Goal: Communication & Community: Answer question/provide support

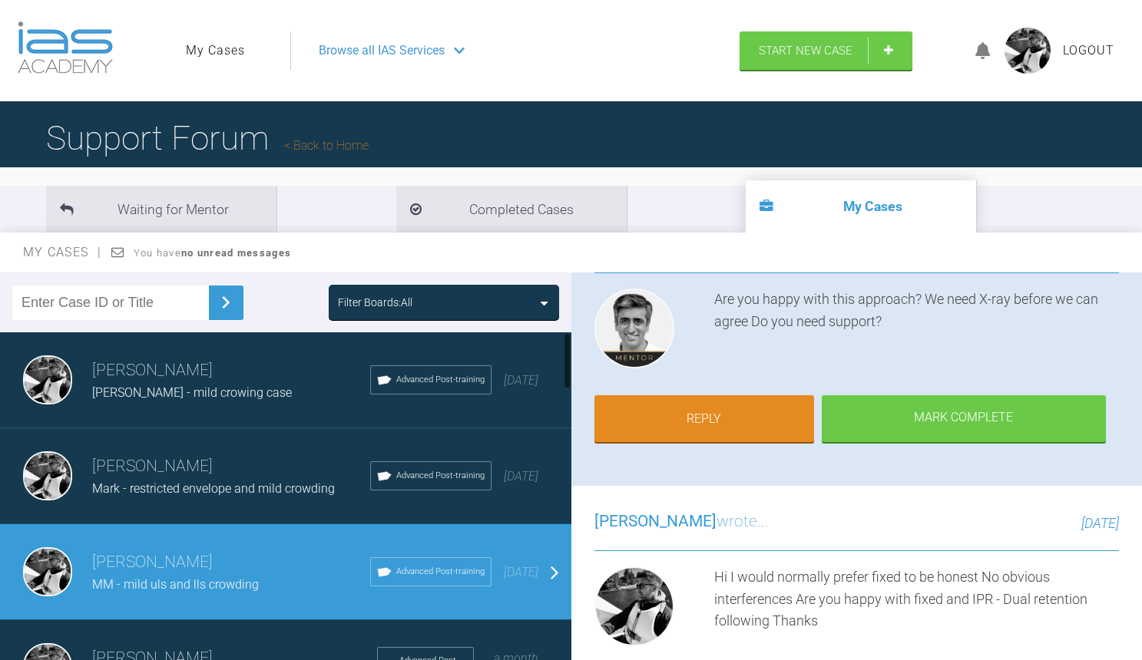
click at [233, 385] on span "[PERSON_NAME] - mild crowing case" at bounding box center [192, 392] width 200 height 15
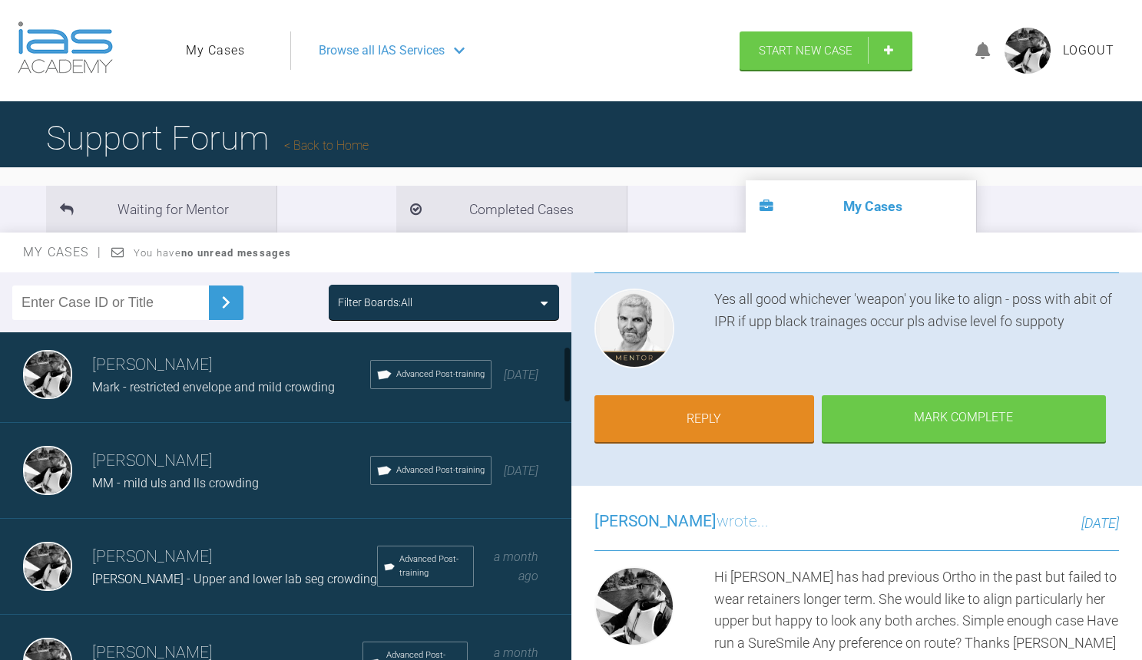
scroll to position [127, 0]
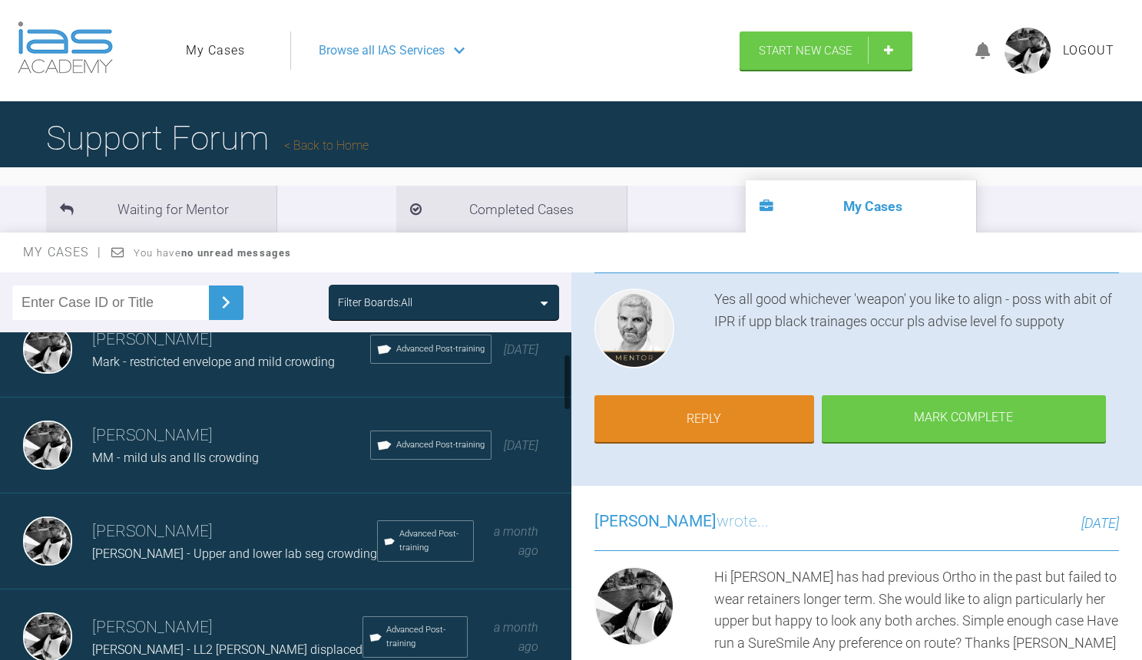
click at [242, 461] on span "MM - mild uls and lls crowding" at bounding box center [175, 458] width 167 height 15
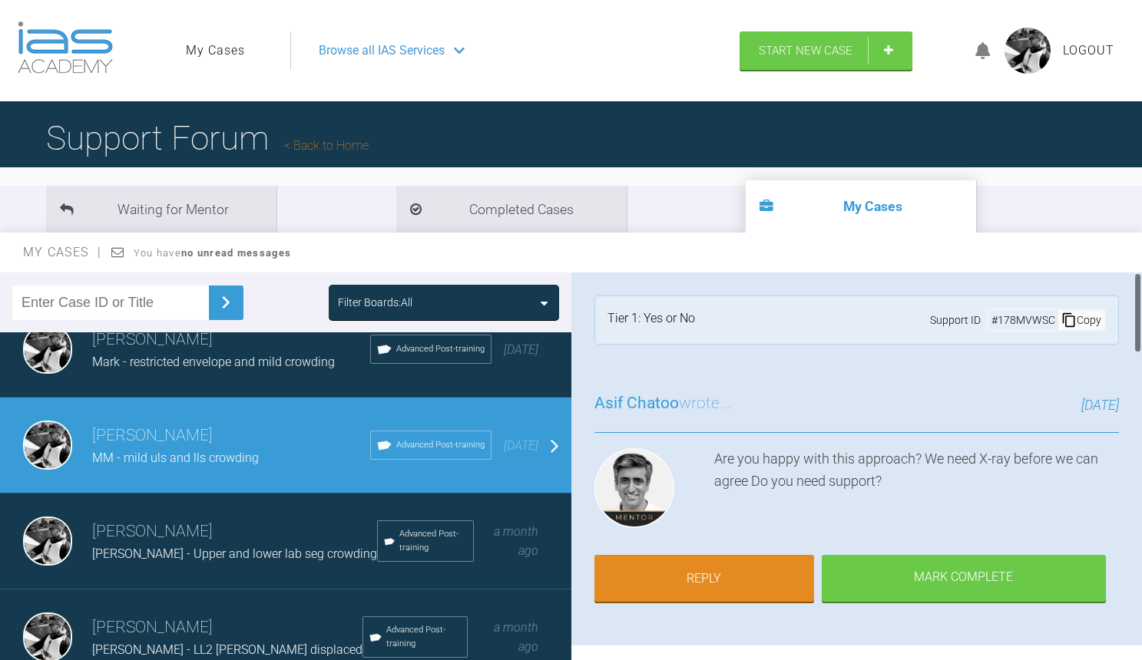
scroll to position [0, 0]
click at [114, 544] on div "[PERSON_NAME] - Upper and lower lab seg crowding" at bounding box center [234, 554] width 285 height 20
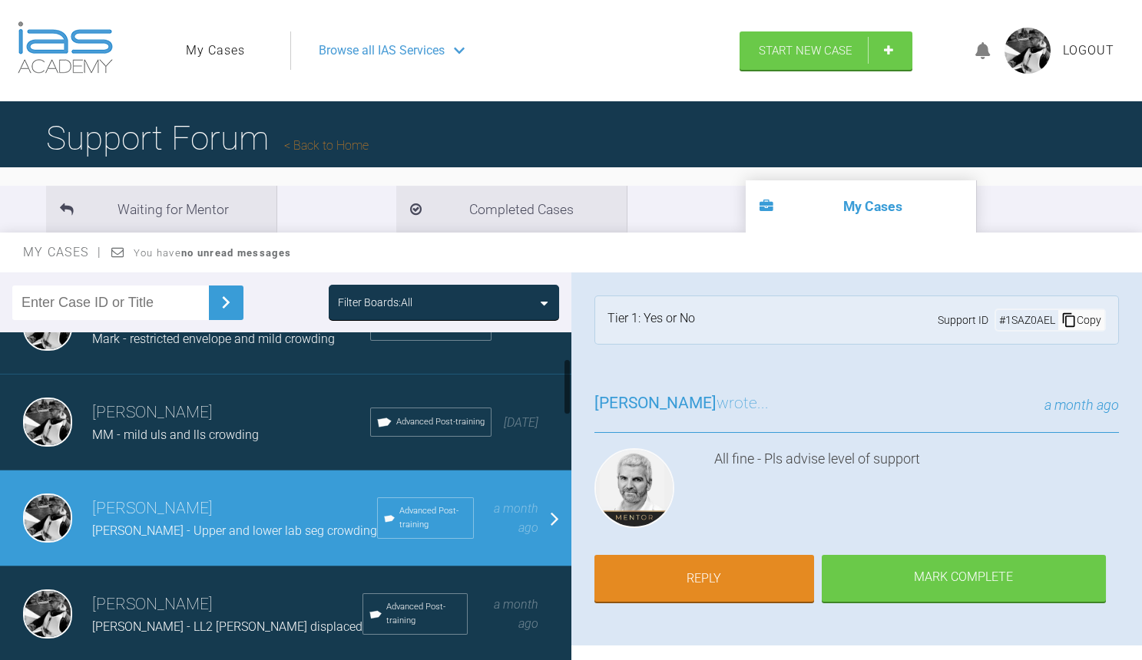
scroll to position [331, 0]
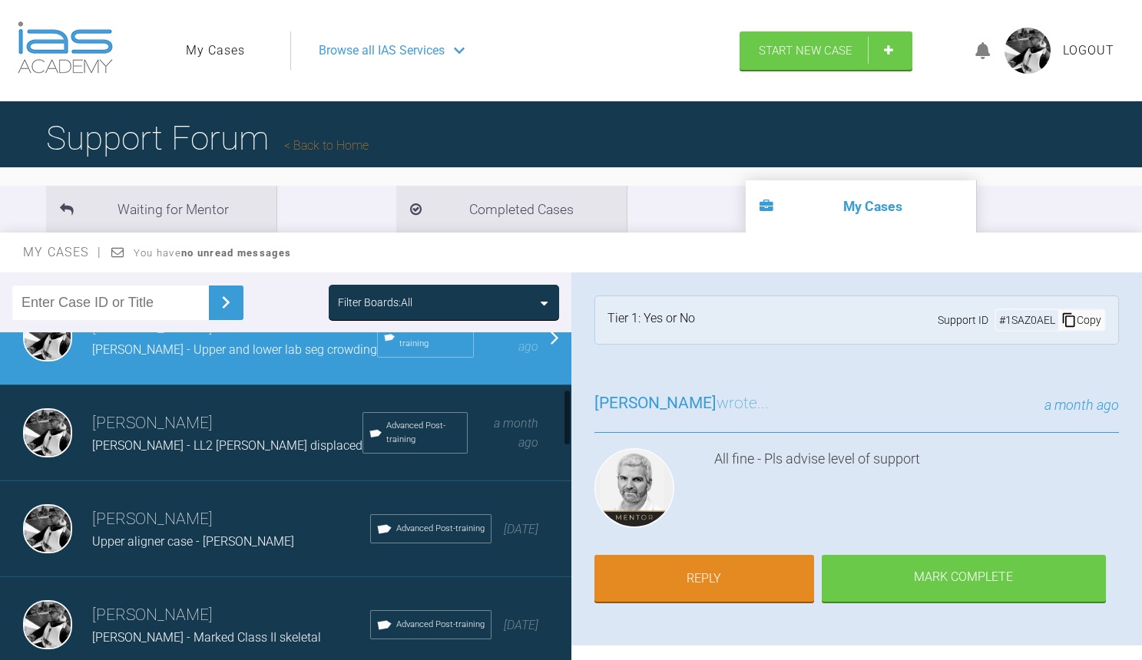
click at [215, 414] on h3 "[PERSON_NAME]" at bounding box center [227, 424] width 270 height 26
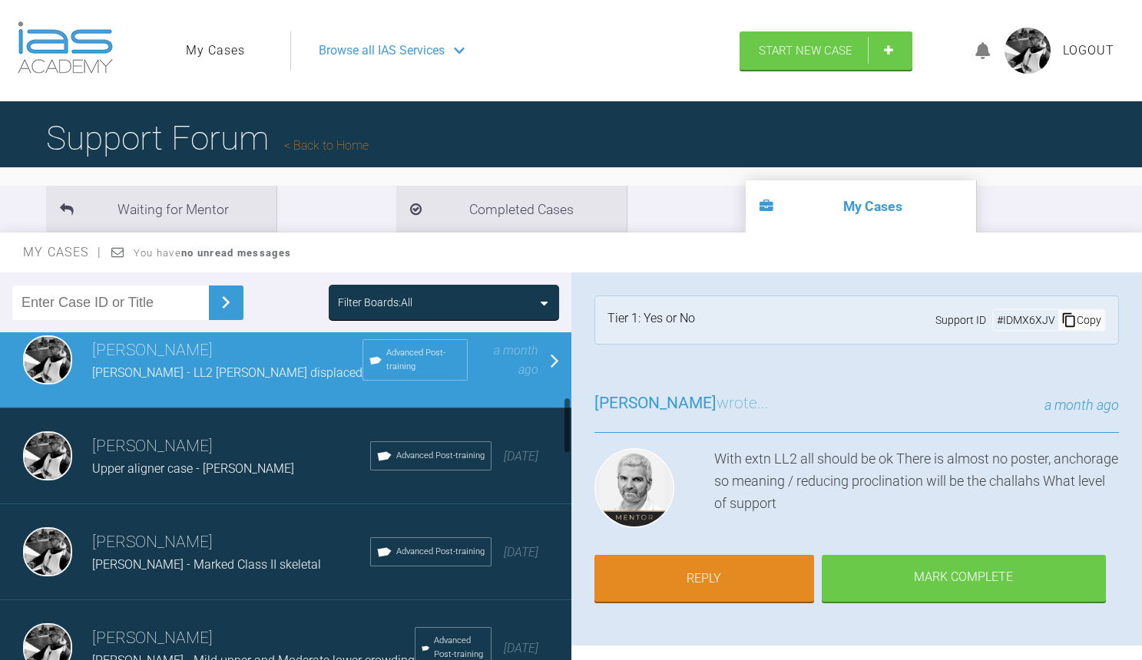
scroll to position [415, 0]
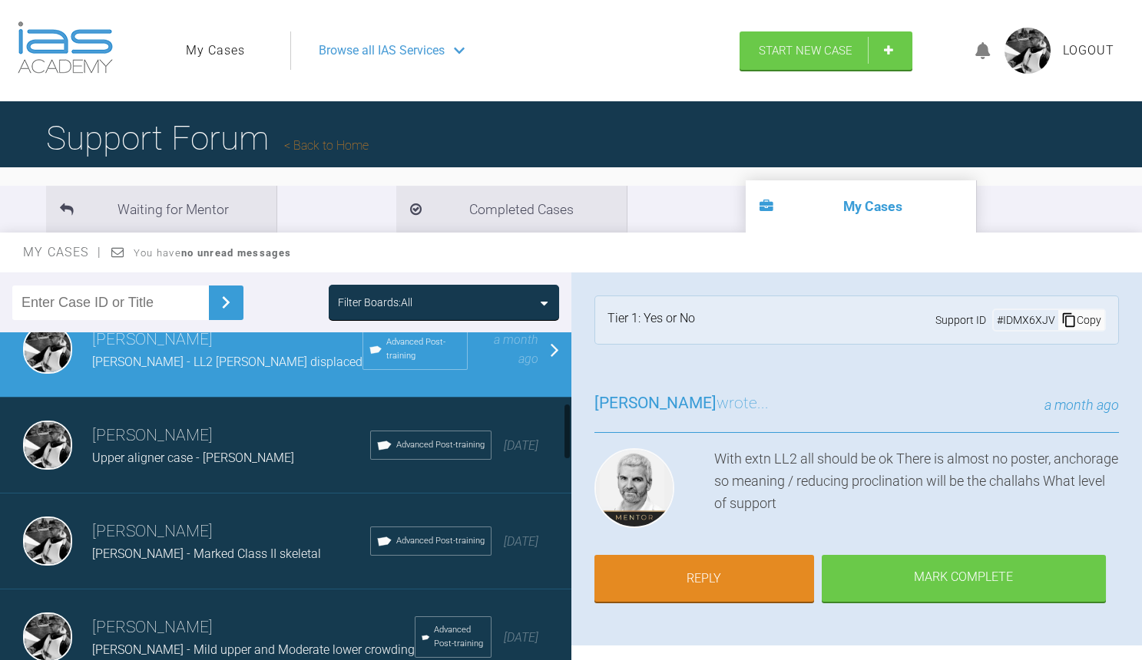
click at [236, 443] on h3 "[PERSON_NAME]" at bounding box center [231, 436] width 278 height 26
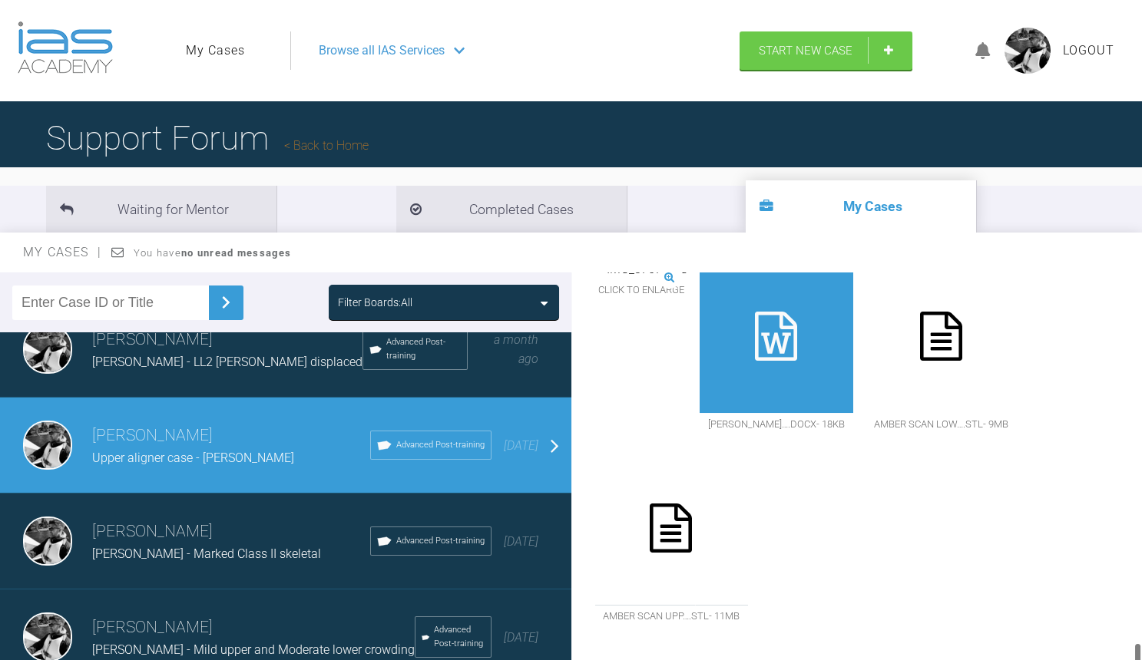
scroll to position [1, 0]
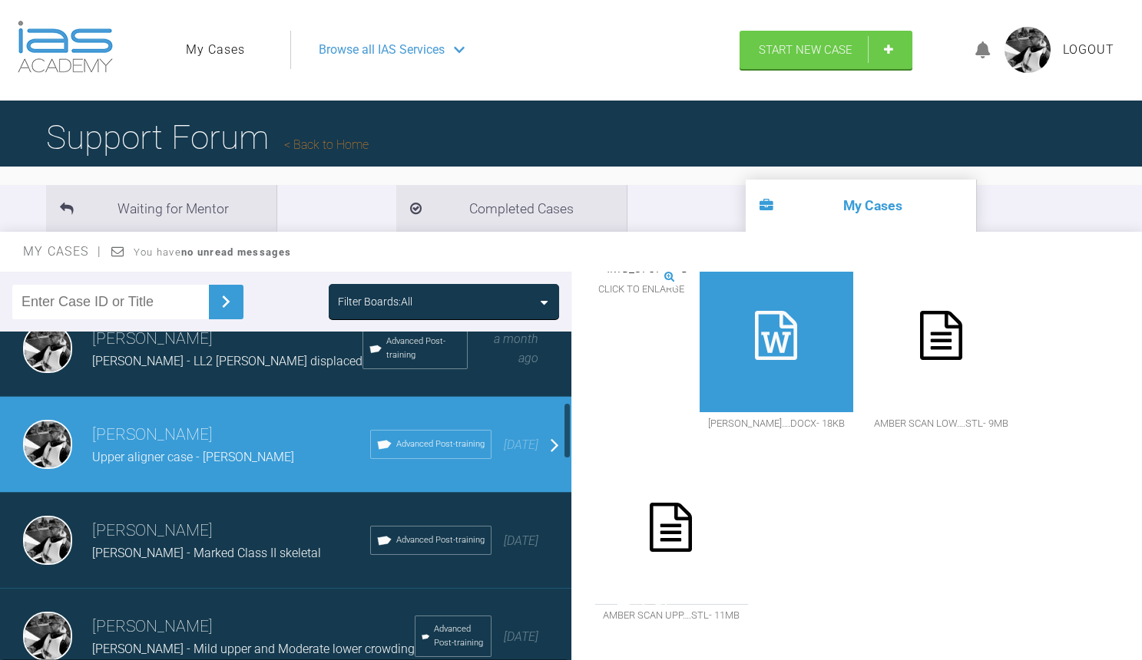
click at [171, 546] on span "[PERSON_NAME] - Marked Class II skeletal" at bounding box center [206, 553] width 229 height 15
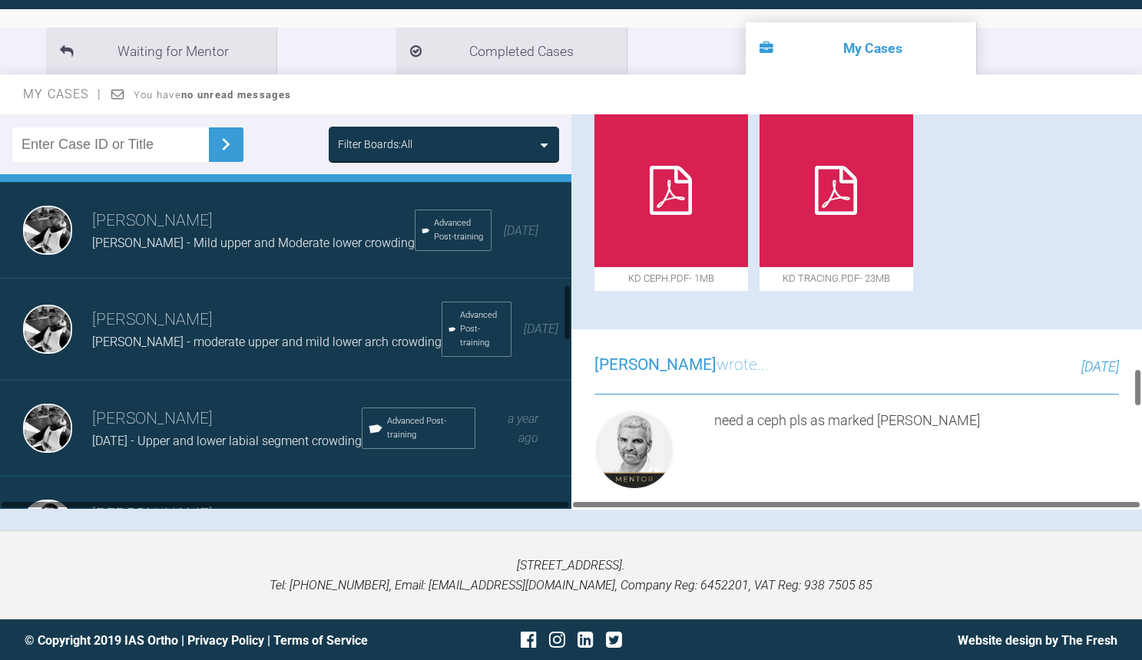
scroll to position [712, 0]
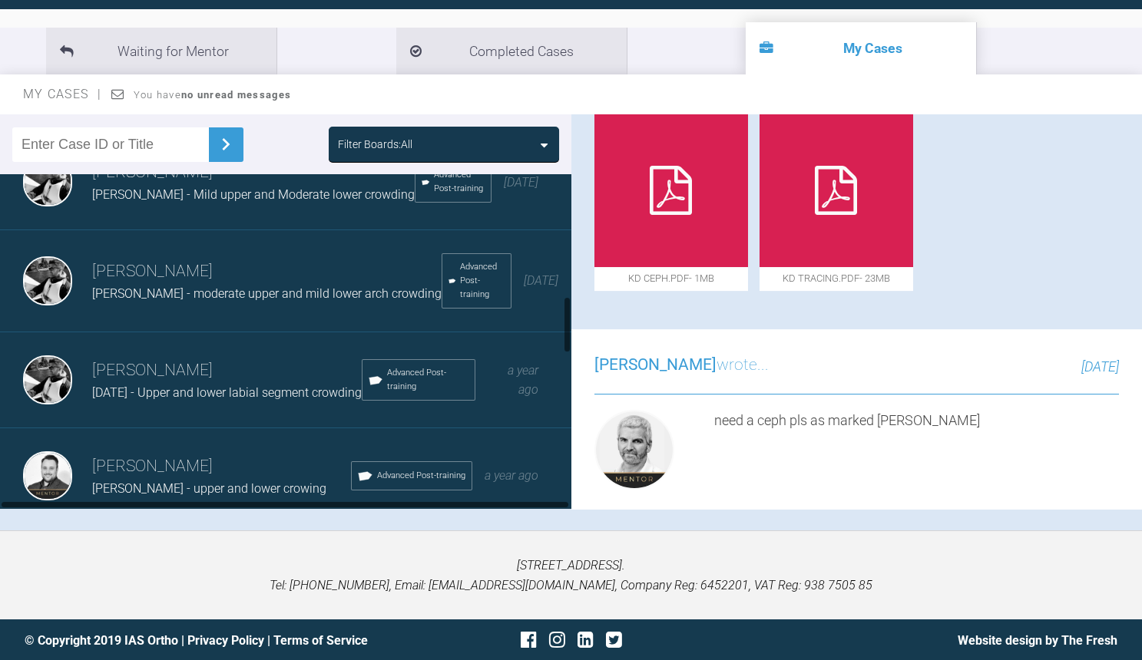
click at [227, 265] on h3 "[PERSON_NAME]" at bounding box center [266, 272] width 349 height 26
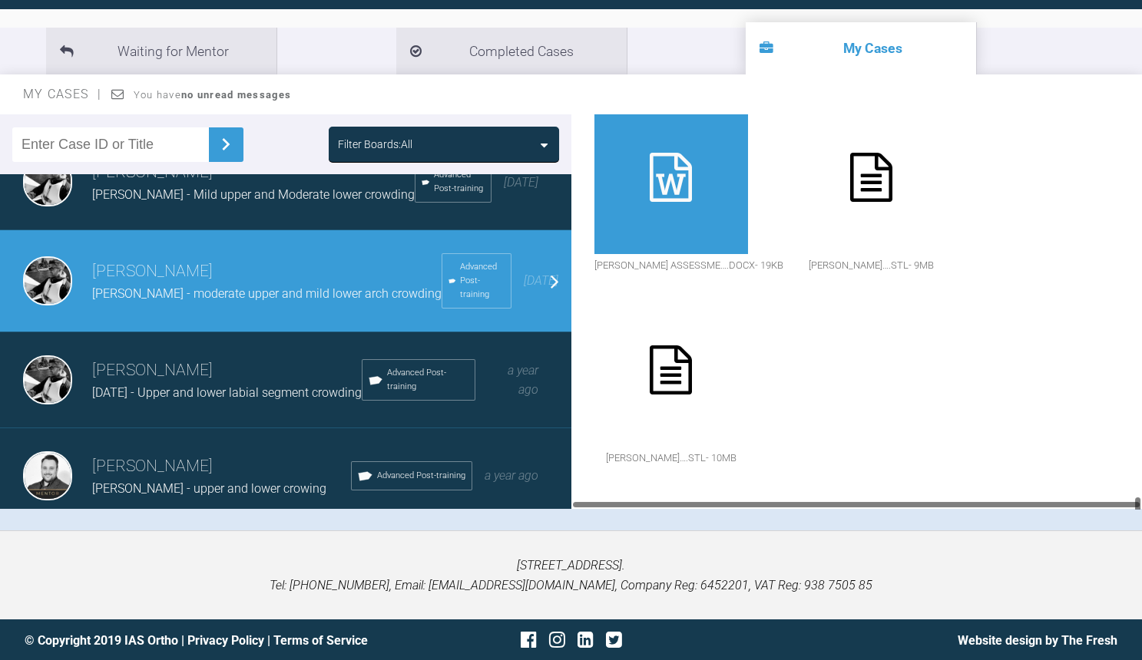
scroll to position [2521, 0]
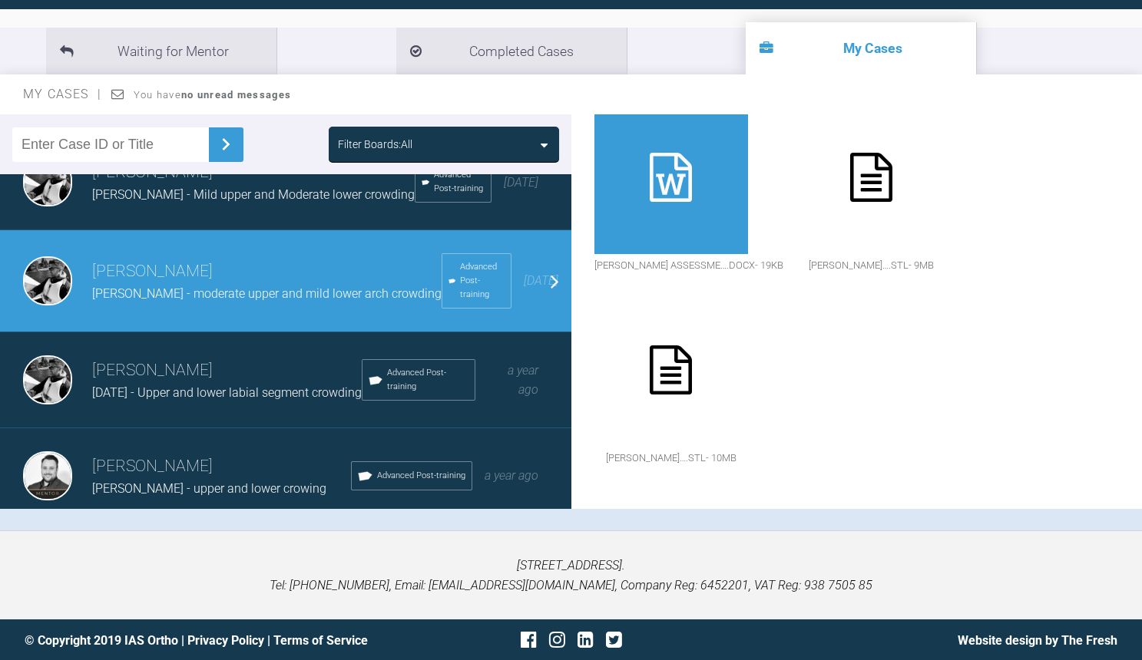
click at [194, 454] on h3 "[PERSON_NAME]" at bounding box center [221, 467] width 259 height 26
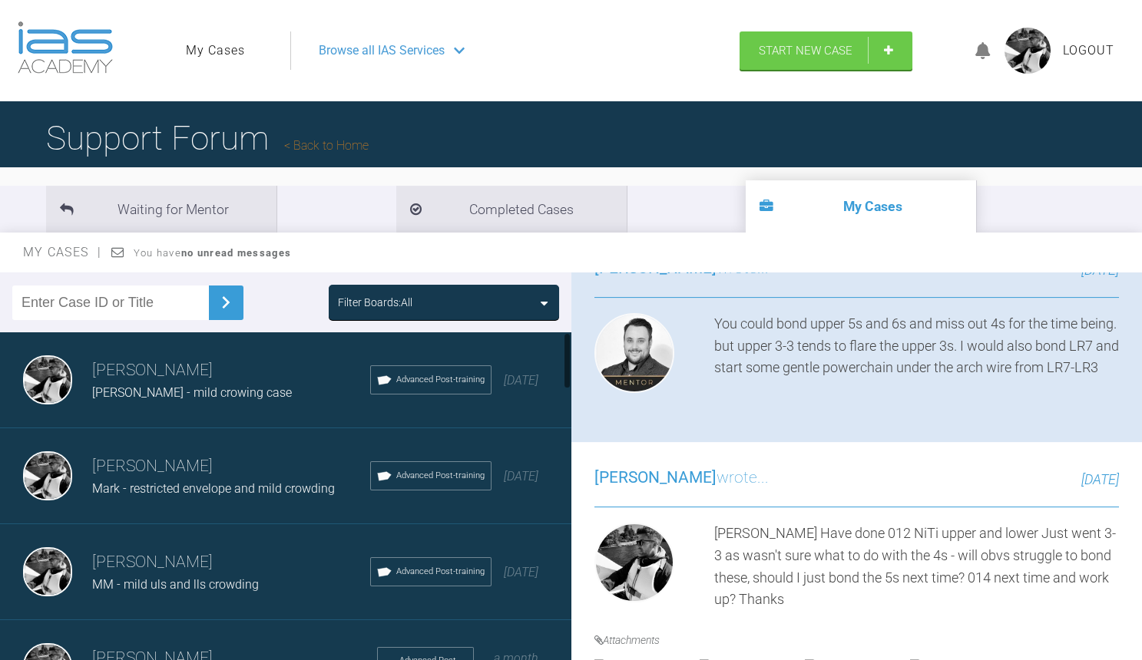
scroll to position [0, 0]
click at [200, 378] on h3 "[PERSON_NAME]" at bounding box center [231, 371] width 278 height 26
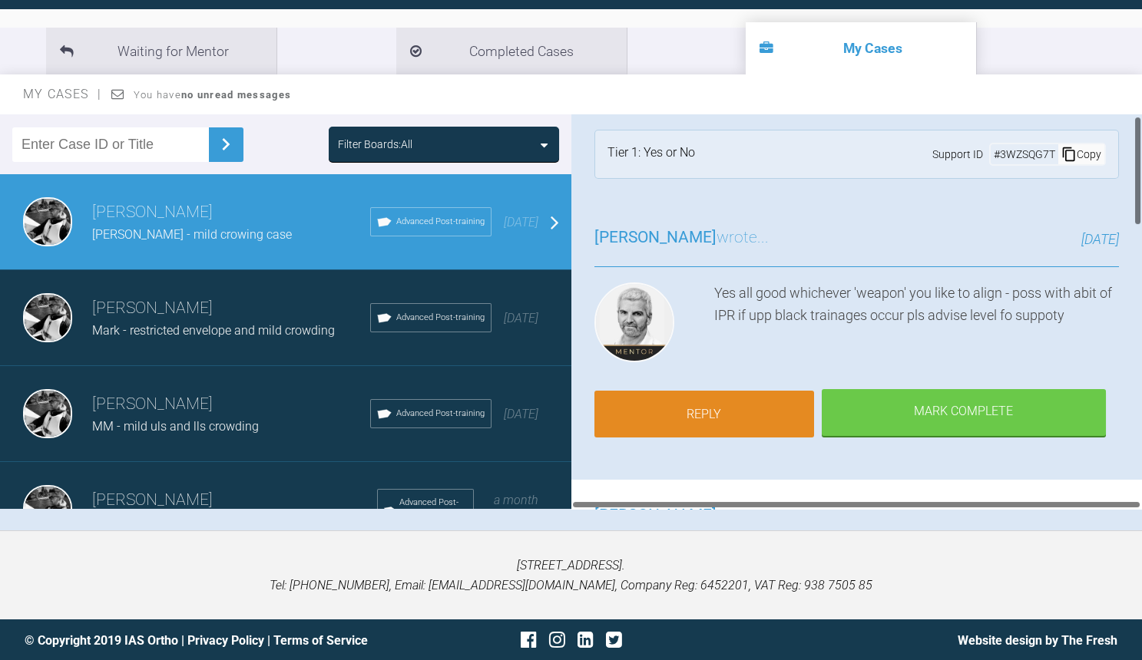
scroll to position [8, 0]
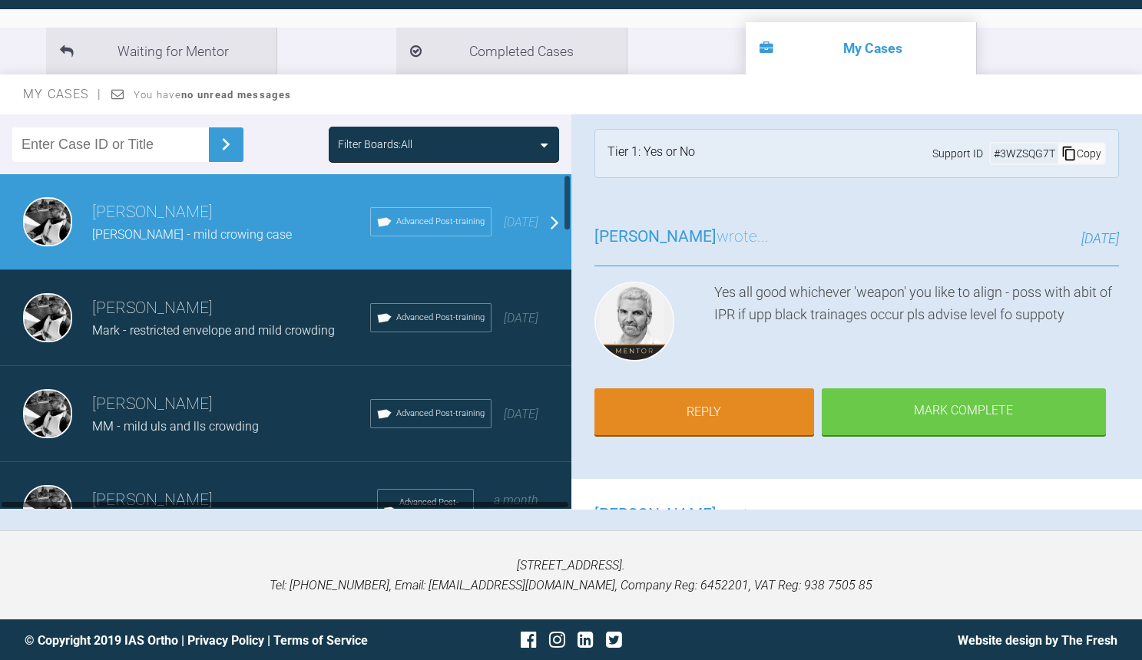
click at [171, 304] on h3 "[PERSON_NAME]" at bounding box center [231, 309] width 278 height 26
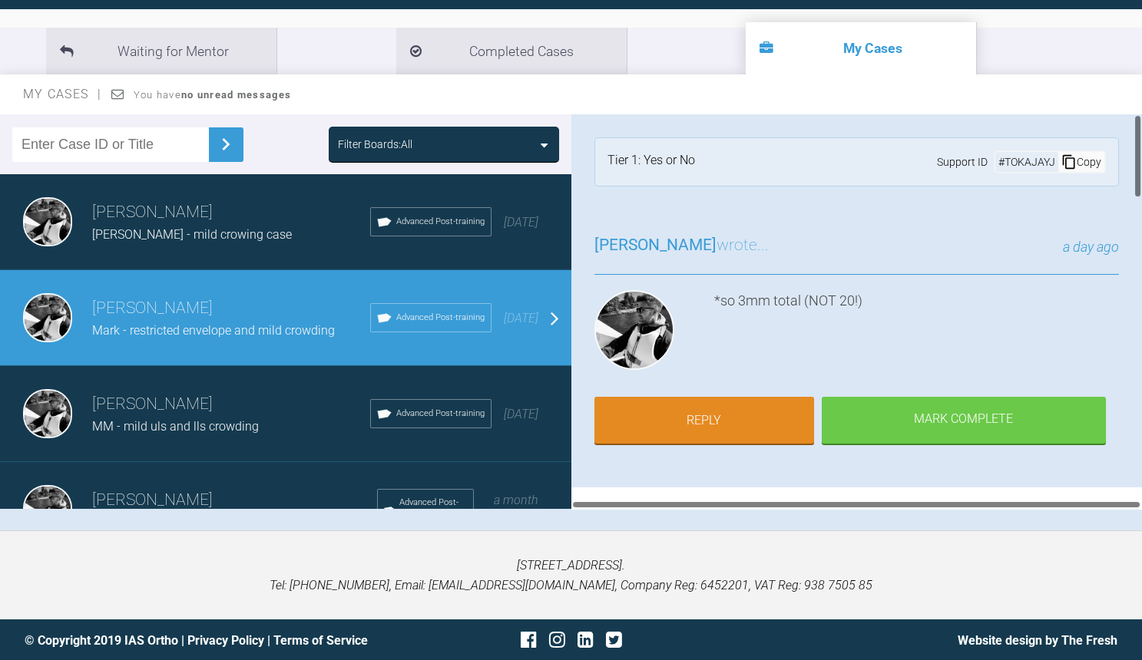
scroll to position [0, 0]
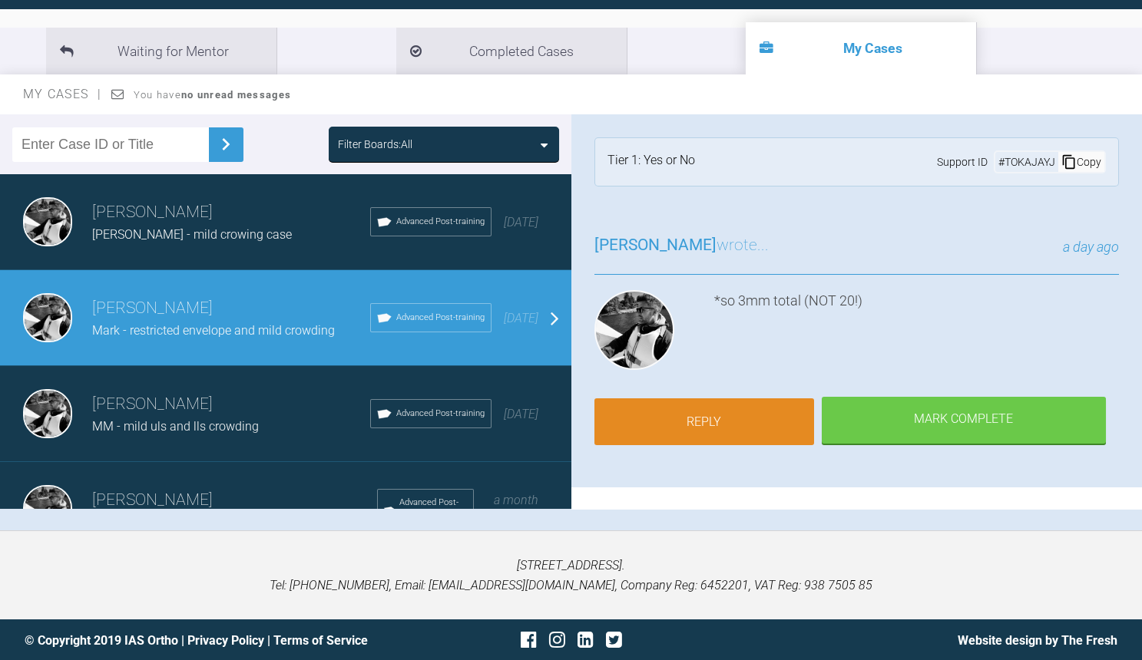
click at [698, 421] on link "Reply" at bounding box center [704, 423] width 220 height 48
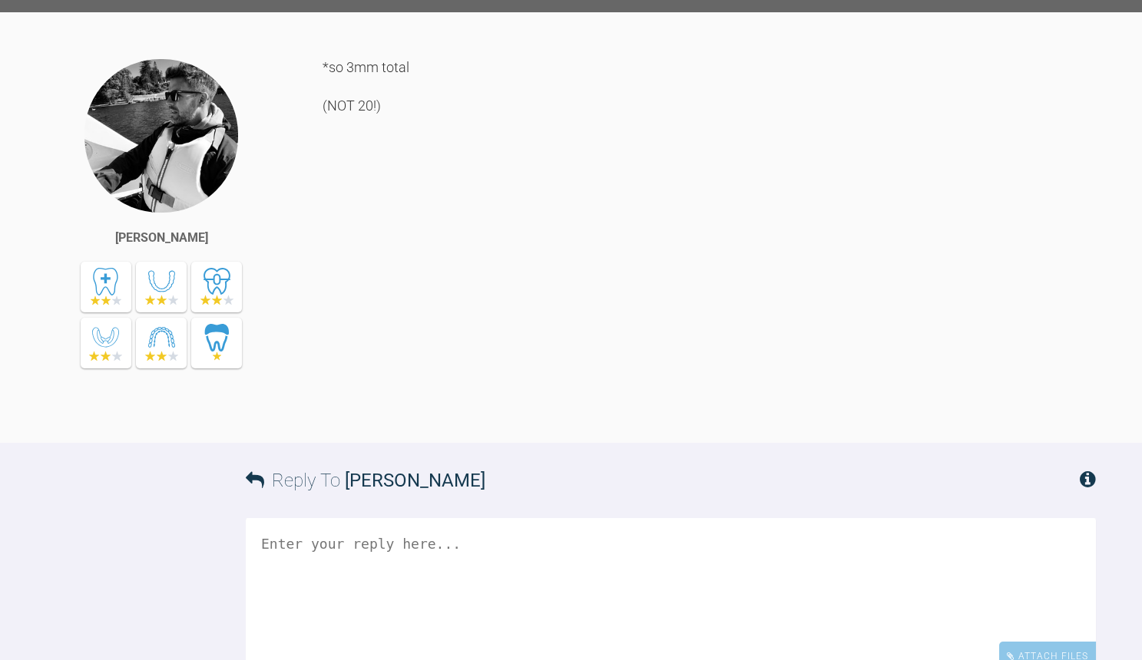
scroll to position [2631, 0]
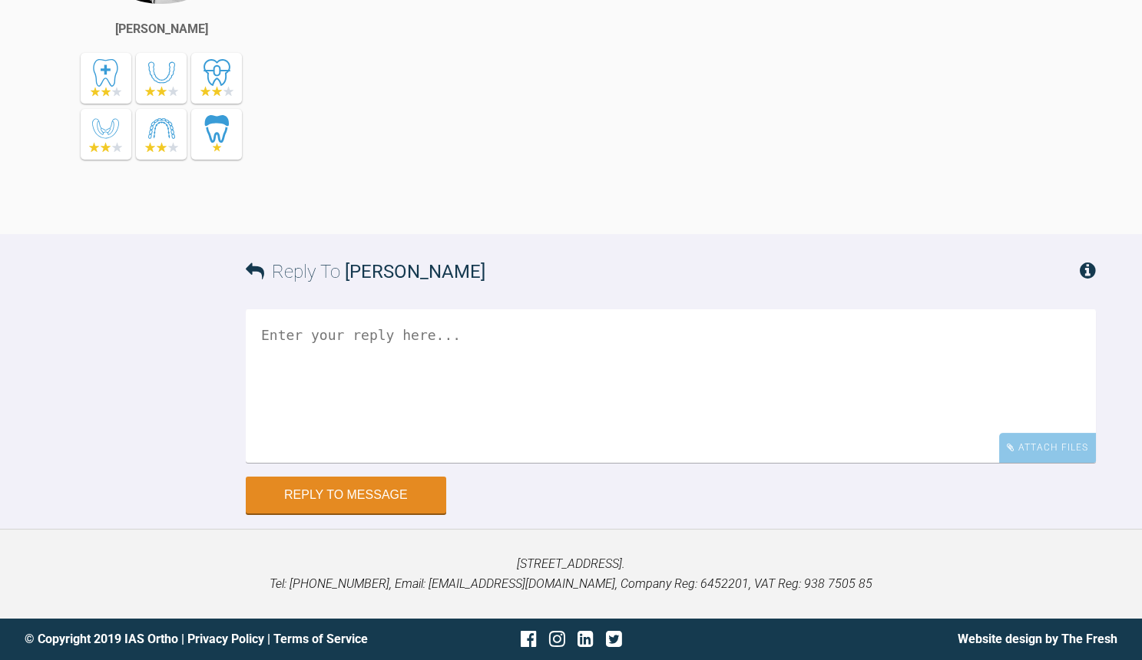
click at [534, 379] on textarea at bounding box center [671, 386] width 850 height 154
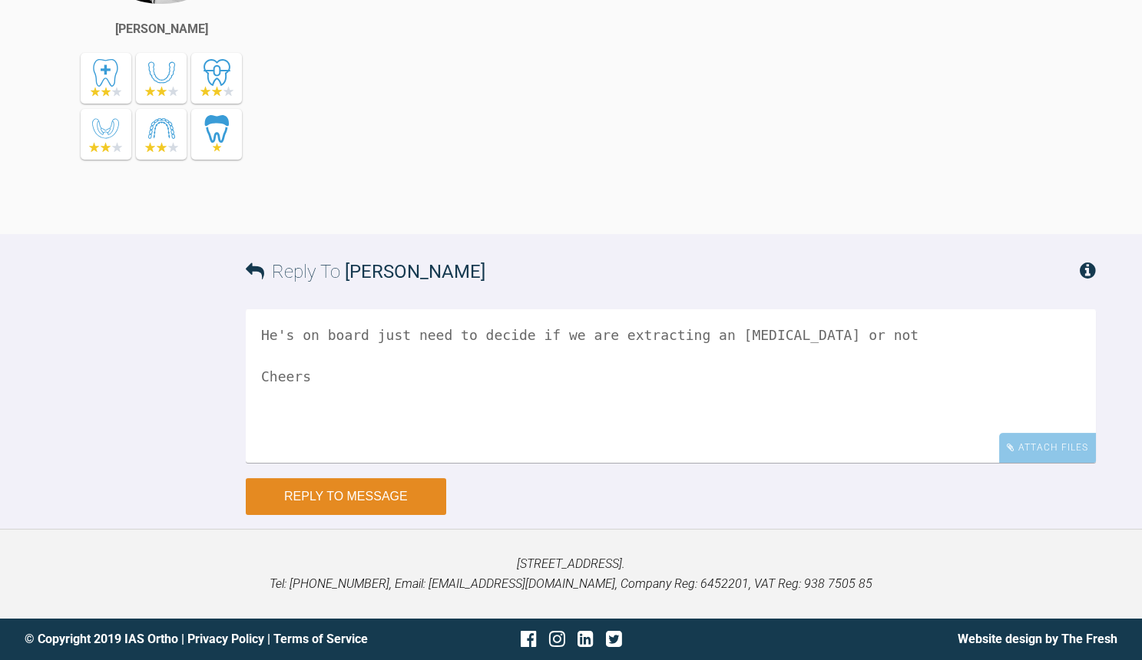
type textarea "He's on board just need to decide if we are extracting an [MEDICAL_DATA] or not…"
click at [358, 499] on button "Reply to Message" at bounding box center [346, 496] width 200 height 37
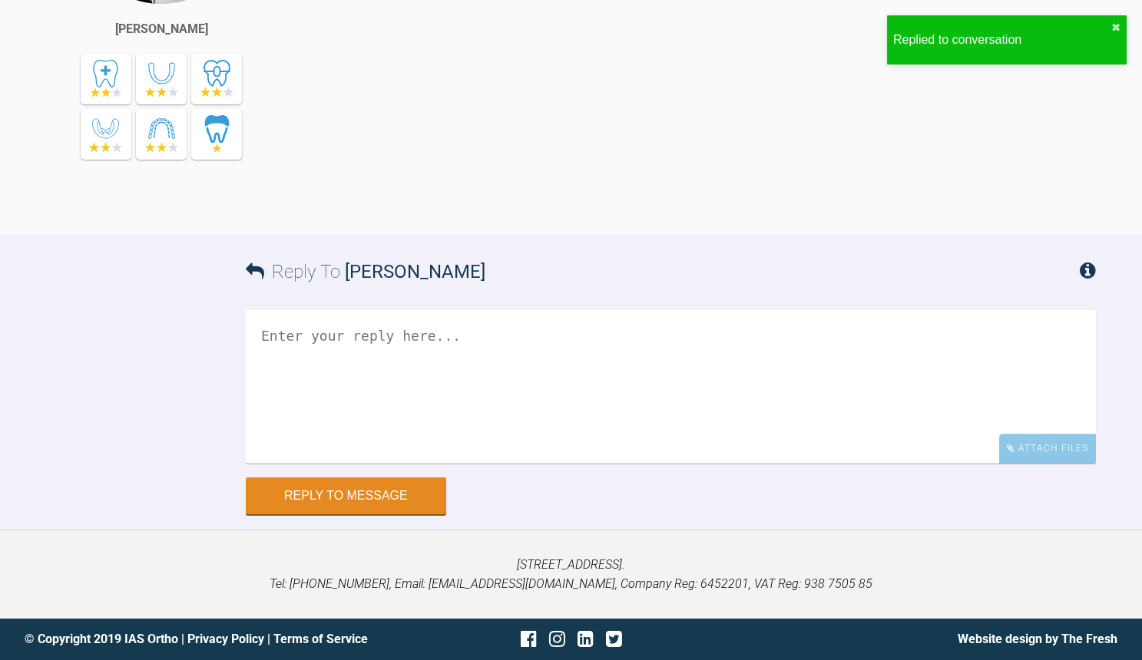
scroll to position [3103, 0]
